Goal: Information Seeking & Learning: Learn about a topic

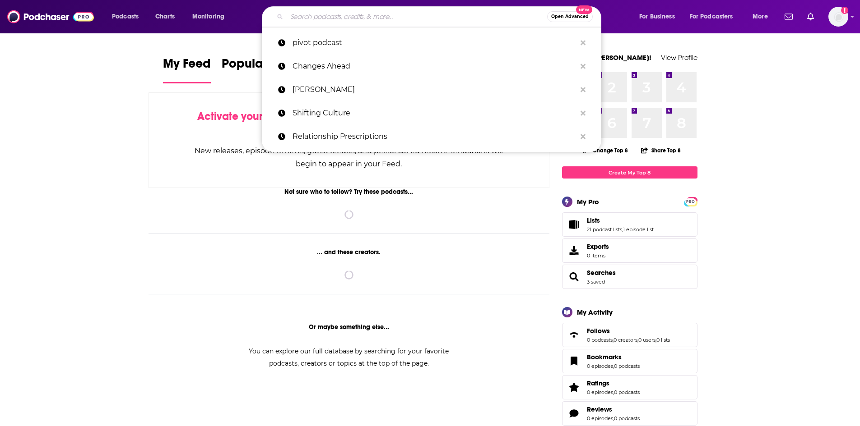
click at [331, 22] on input "Search podcasts, credits, & more..." at bounding box center [417, 16] width 260 height 14
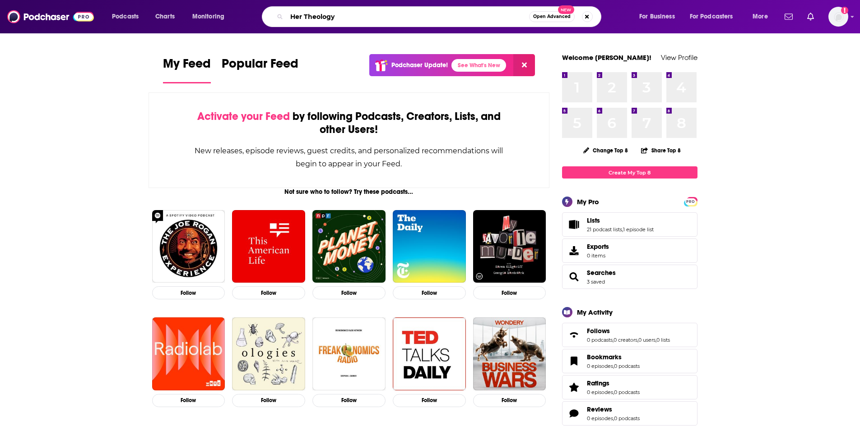
type input "Her Theology"
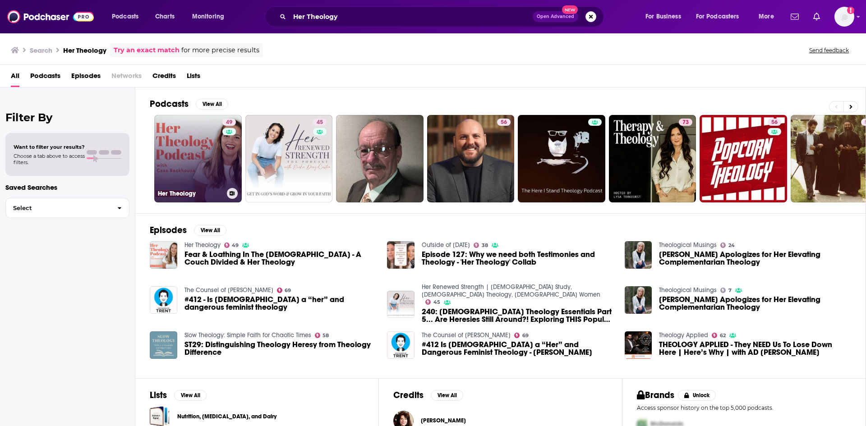
click at [212, 155] on link "49 Her Theology" at bounding box center [198, 159] width 88 height 88
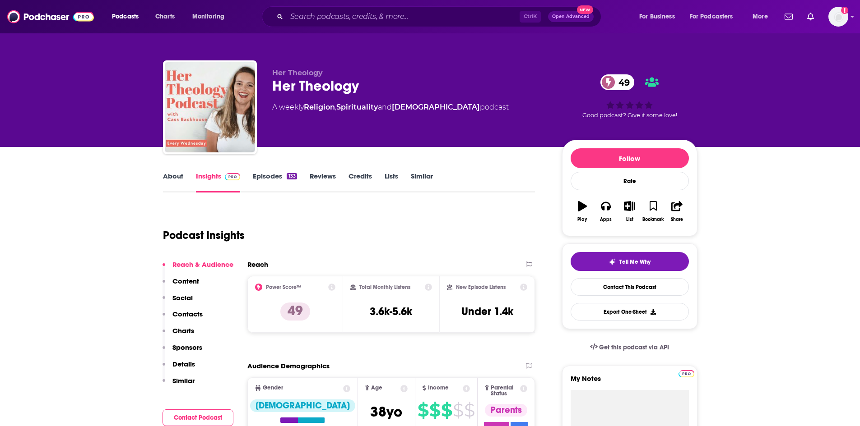
click at [170, 179] on link "About" at bounding box center [173, 182] width 20 height 21
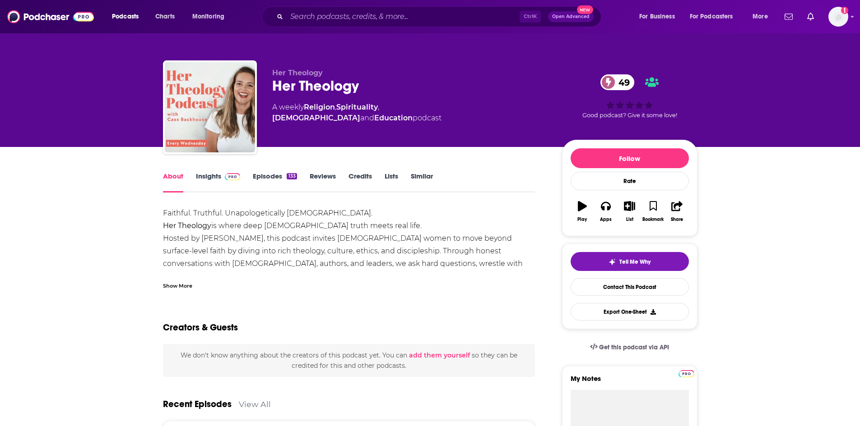
click at [185, 279] on div "Show More" at bounding box center [349, 282] width 372 height 15
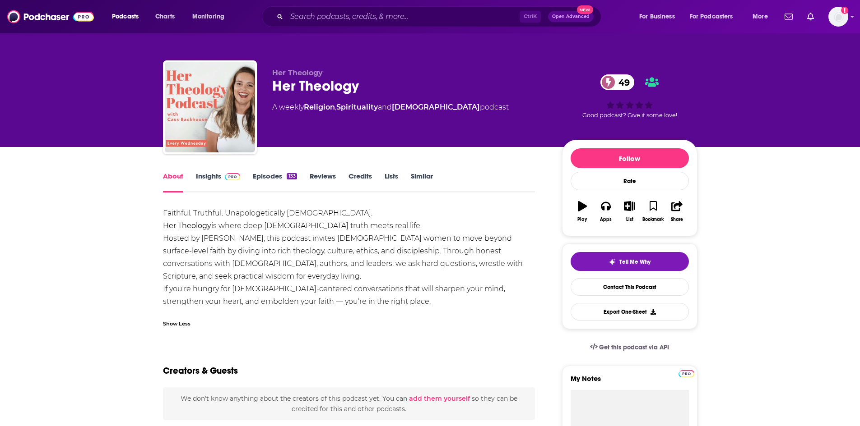
click at [264, 175] on link "Episodes 133" at bounding box center [275, 182] width 44 height 21
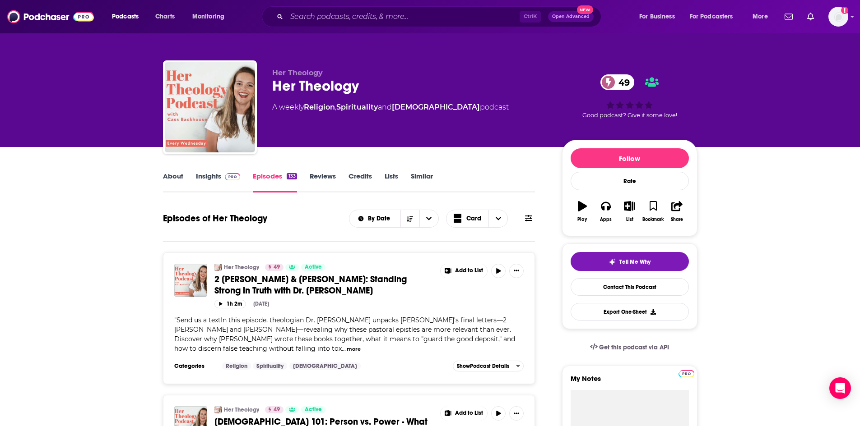
click at [167, 173] on link "About" at bounding box center [173, 182] width 20 height 21
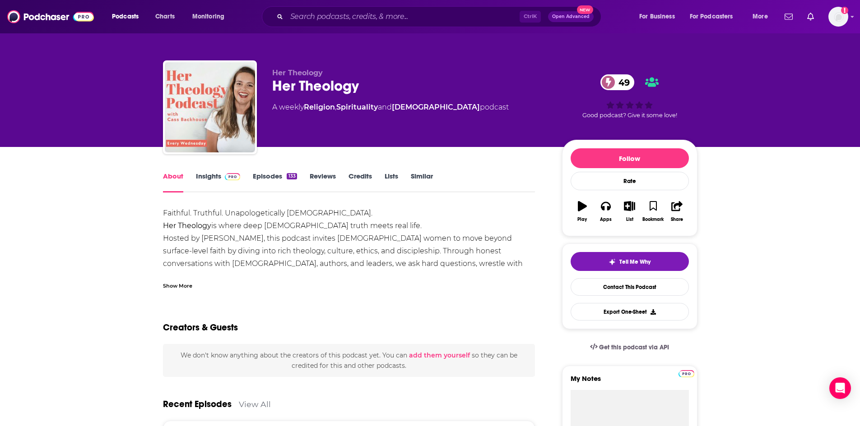
click at [186, 276] on div "Show More" at bounding box center [349, 282] width 372 height 15
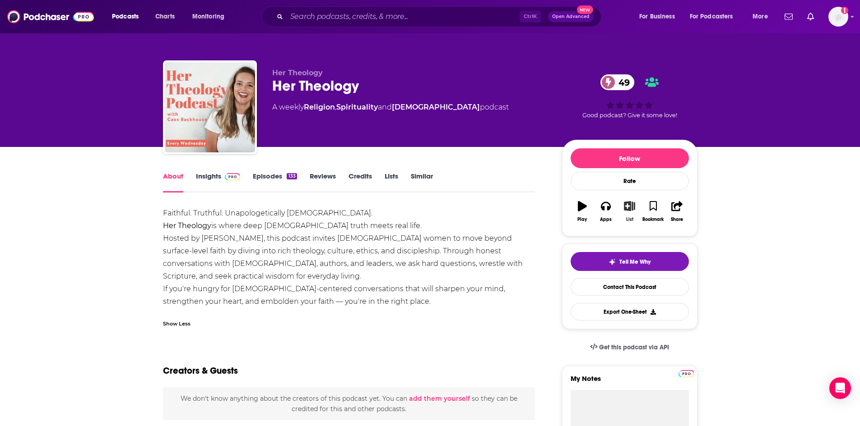
click at [626, 207] on icon "button" at bounding box center [629, 206] width 11 height 10
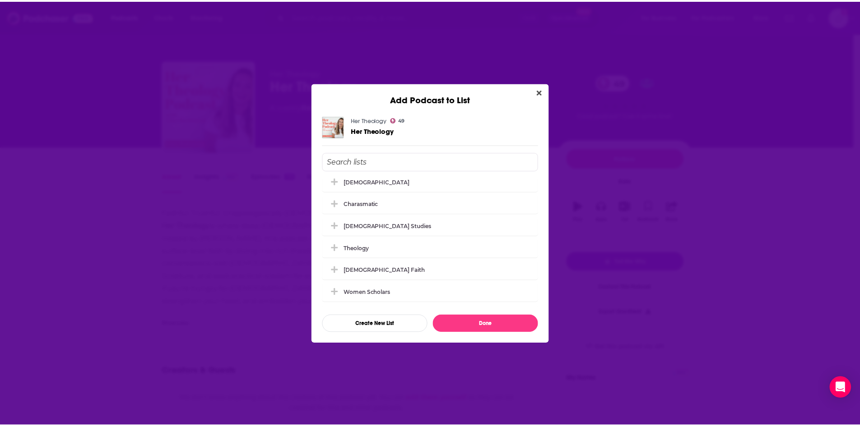
scroll to position [226, 0]
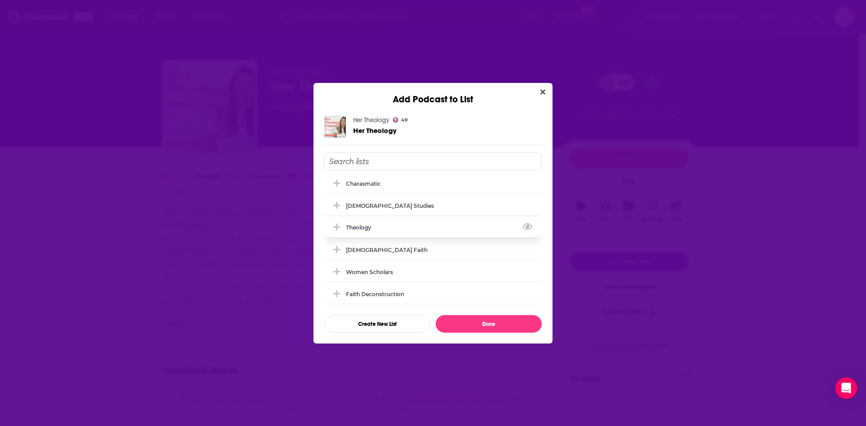
click at [338, 227] on icon "Add Podcast To List" at bounding box center [336, 227] width 7 height 7
click at [496, 323] on button "Done" at bounding box center [489, 324] width 106 height 18
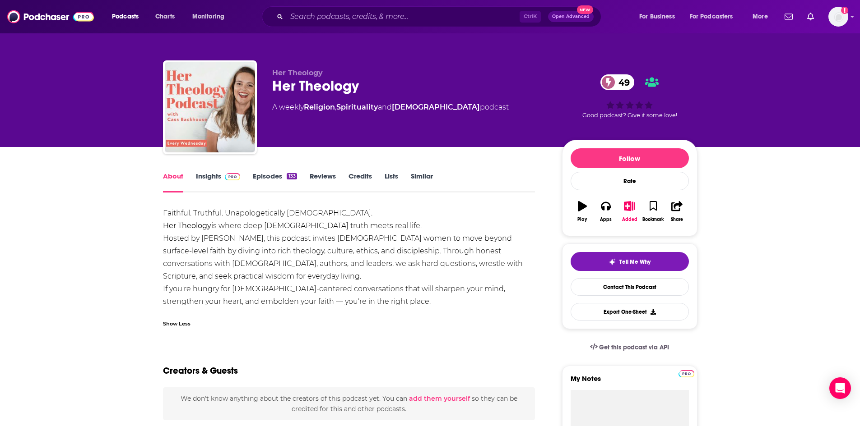
click at [209, 173] on link "Insights" at bounding box center [218, 182] width 45 height 21
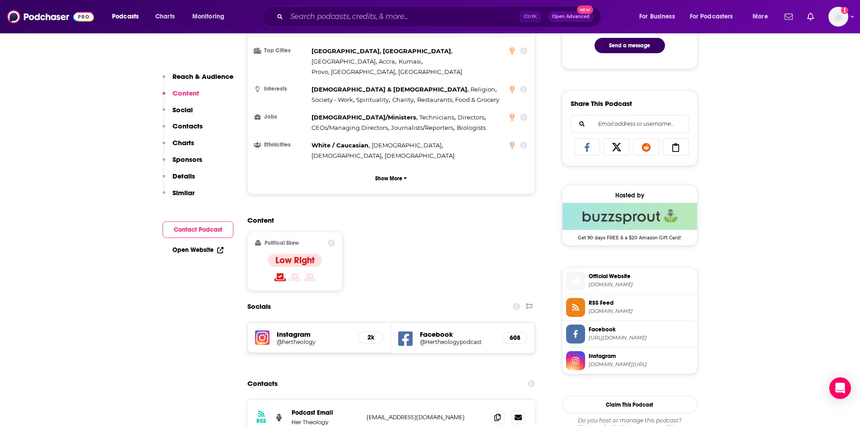
scroll to position [541, 0]
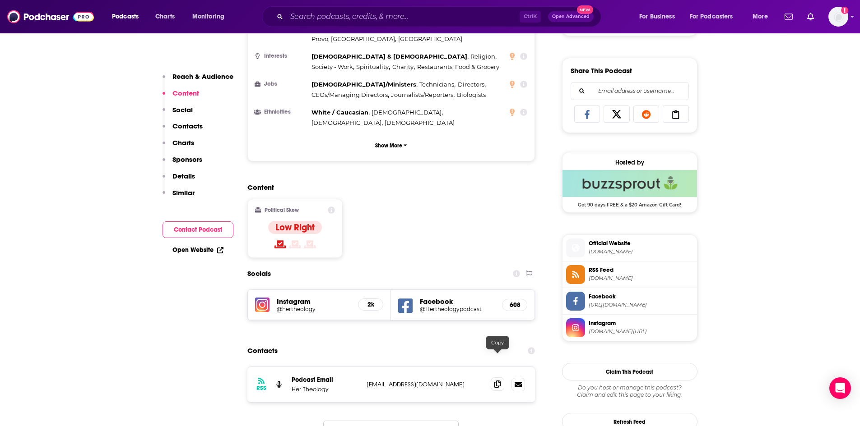
click at [500, 381] on icon at bounding box center [497, 384] width 6 height 7
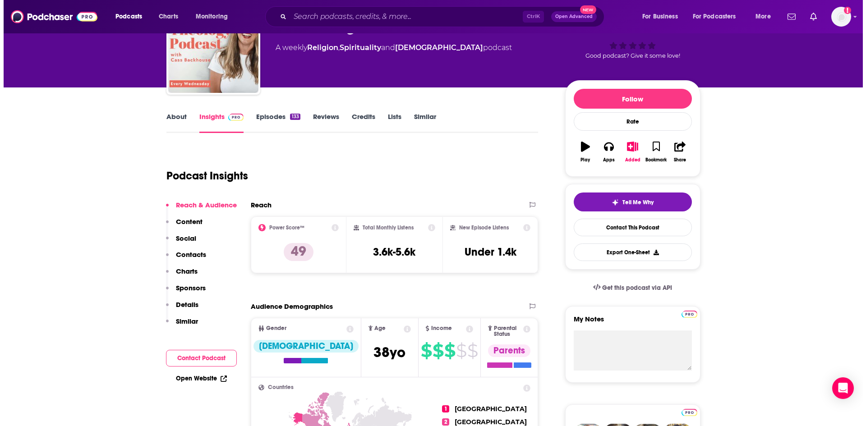
scroll to position [0, 0]
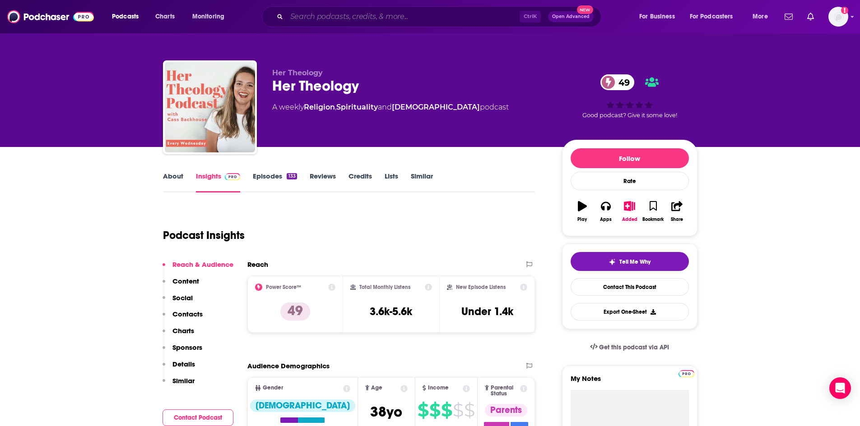
click at [301, 19] on input "Search podcasts, credits, & more..." at bounding box center [403, 16] width 233 height 14
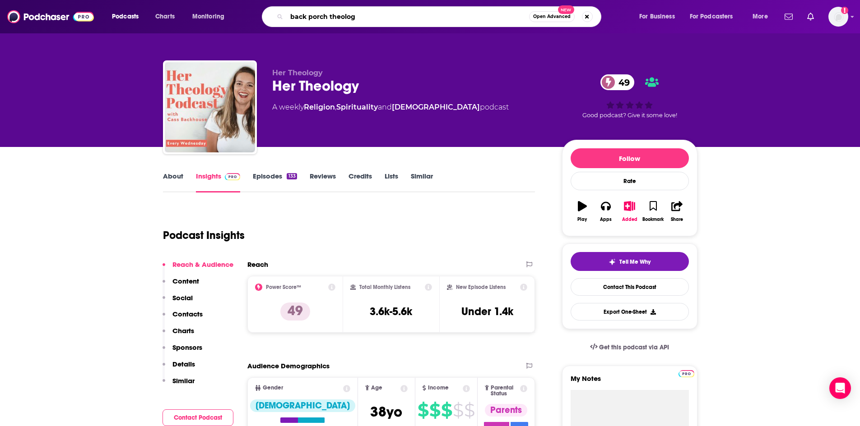
type input "back porch theology"
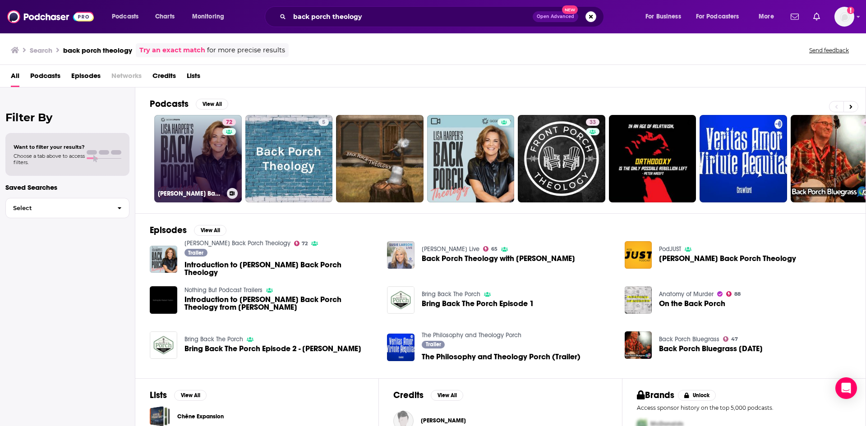
click at [200, 163] on link "72 [PERSON_NAME] Back Porch Theology" at bounding box center [198, 159] width 88 height 88
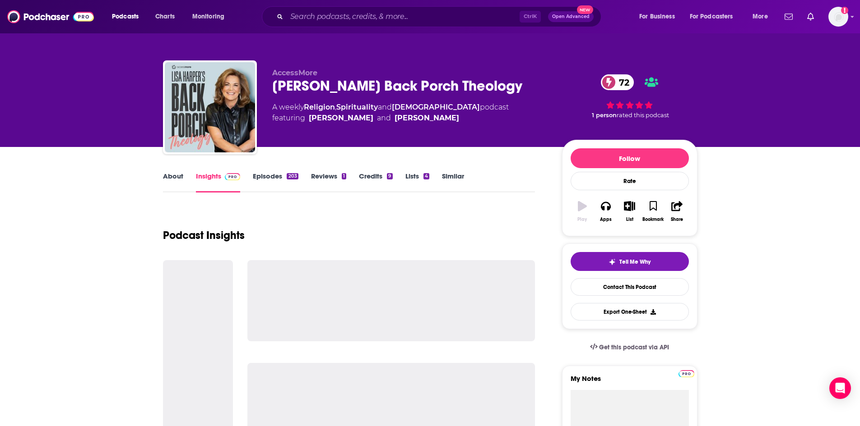
click at [176, 178] on link "About" at bounding box center [173, 182] width 20 height 21
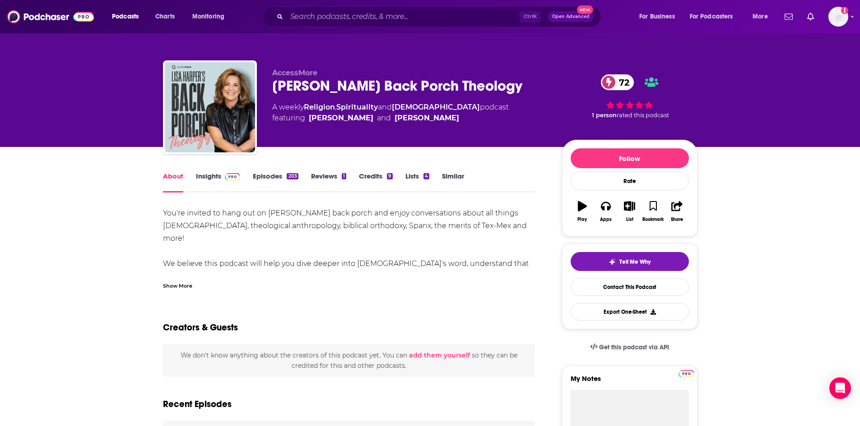
click at [188, 278] on div "Show More" at bounding box center [349, 282] width 372 height 15
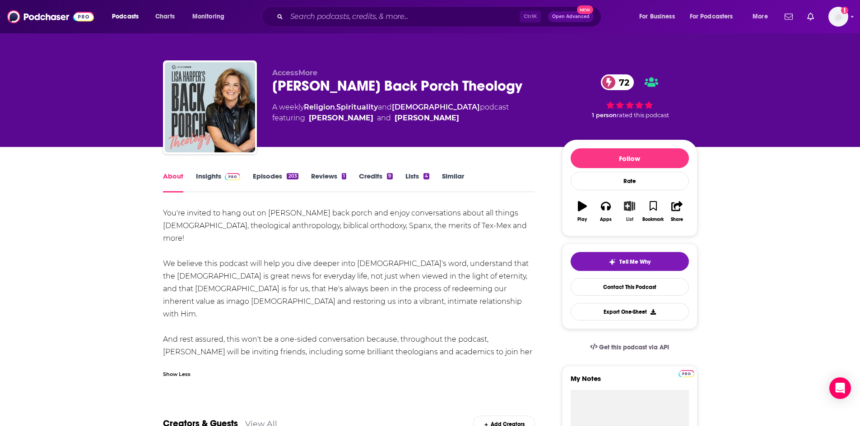
click at [635, 208] on icon "button" at bounding box center [629, 206] width 11 height 10
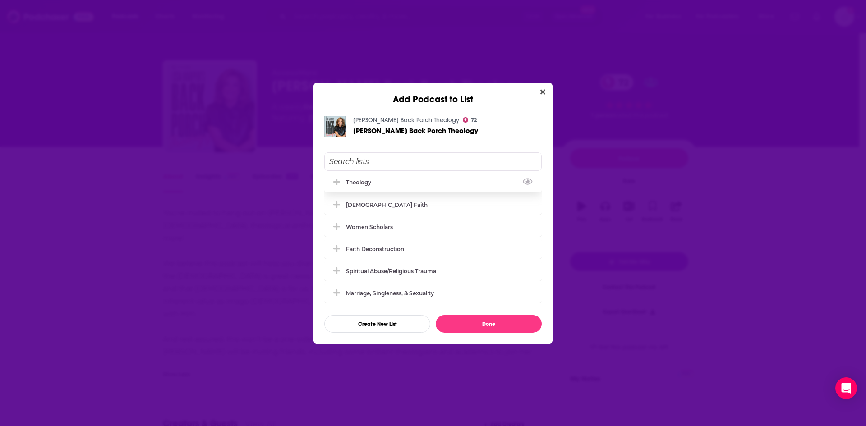
click at [338, 183] on icon "Add Podcast To List" at bounding box center [336, 182] width 7 height 7
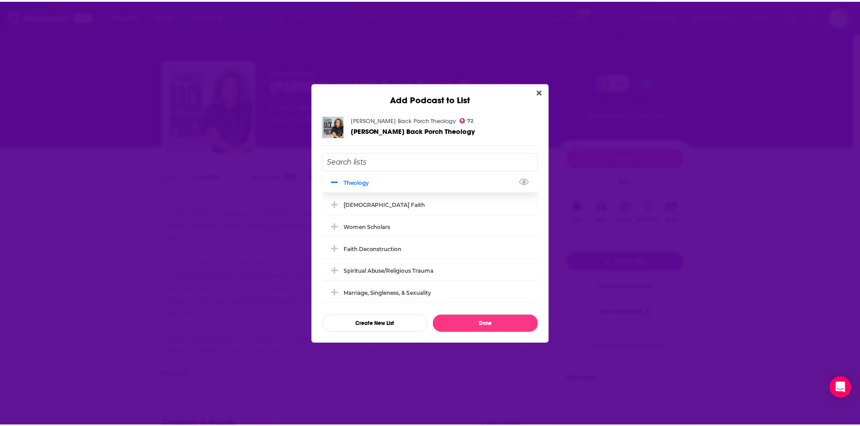
scroll to position [265, 0]
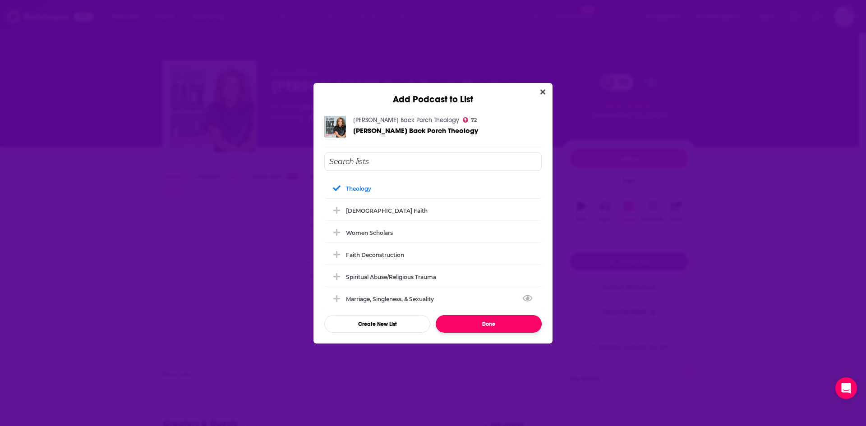
click at [522, 326] on button "Done" at bounding box center [489, 324] width 106 height 18
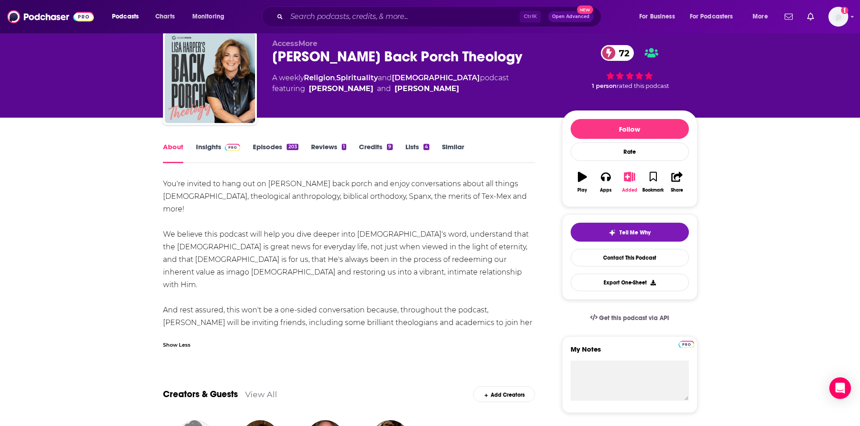
scroll to position [45, 0]
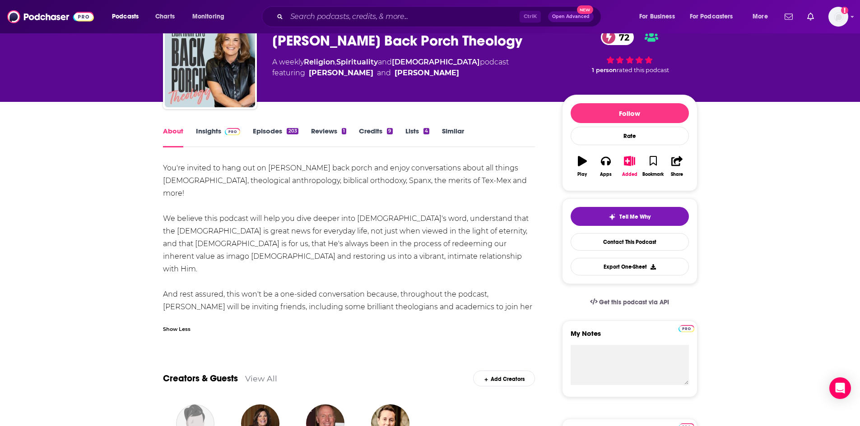
click at [201, 135] on link "Insights" at bounding box center [218, 137] width 45 height 21
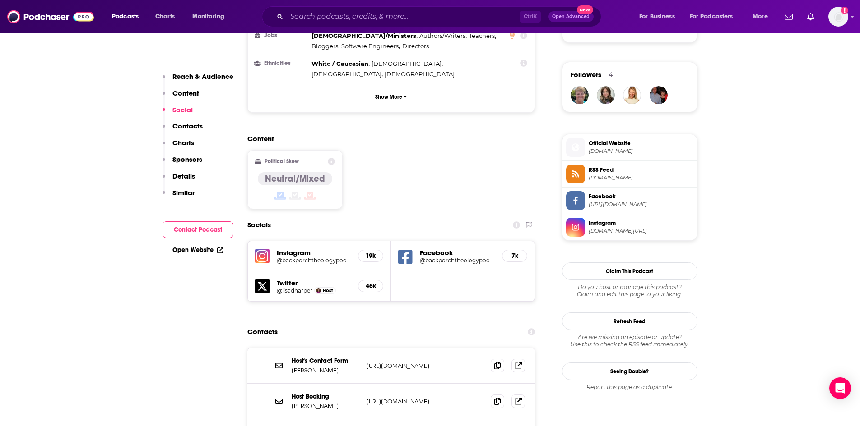
scroll to position [677, 0]
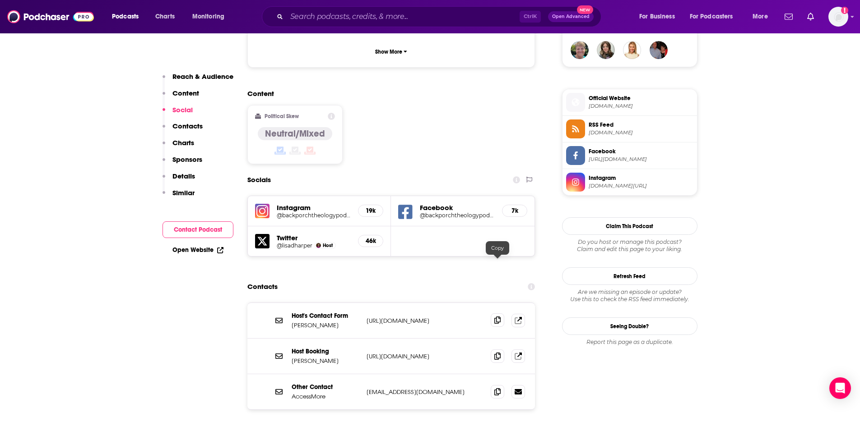
click at [496, 317] on icon at bounding box center [497, 320] width 6 height 7
